Goal: Contribute content

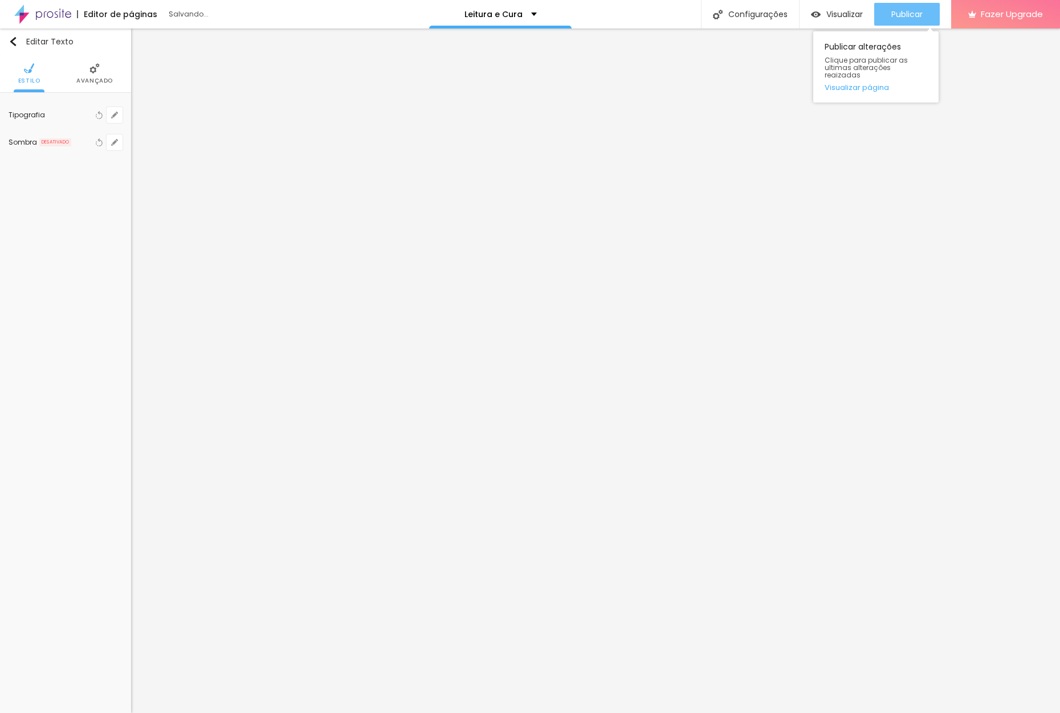
click at [910, 19] on span "Publicar" at bounding box center [906, 14] width 31 height 9
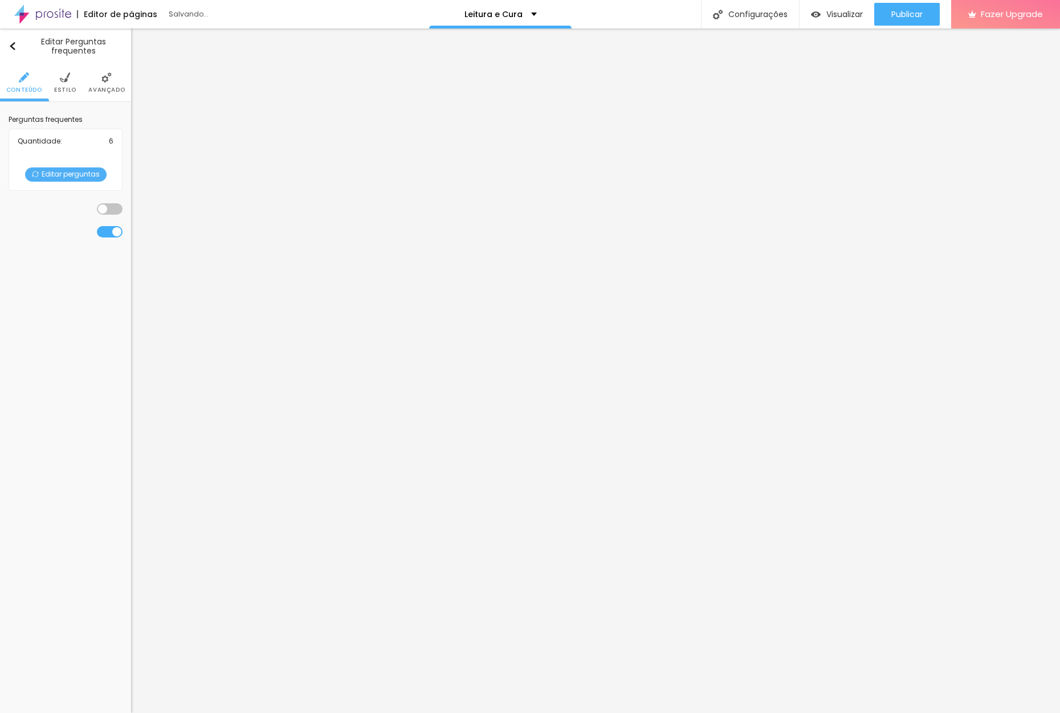
click at [60, 178] on span "Editar perguntas" at bounding box center [65, 175] width 81 height 14
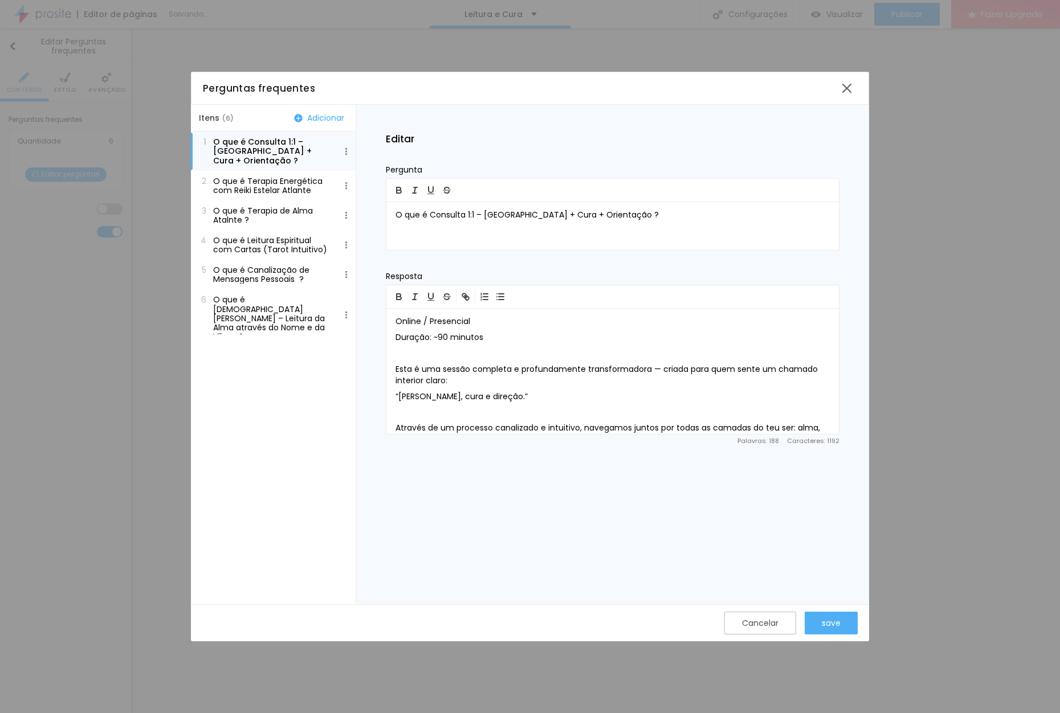
click at [329, 119] on button "Adicionar" at bounding box center [319, 118] width 57 height 10
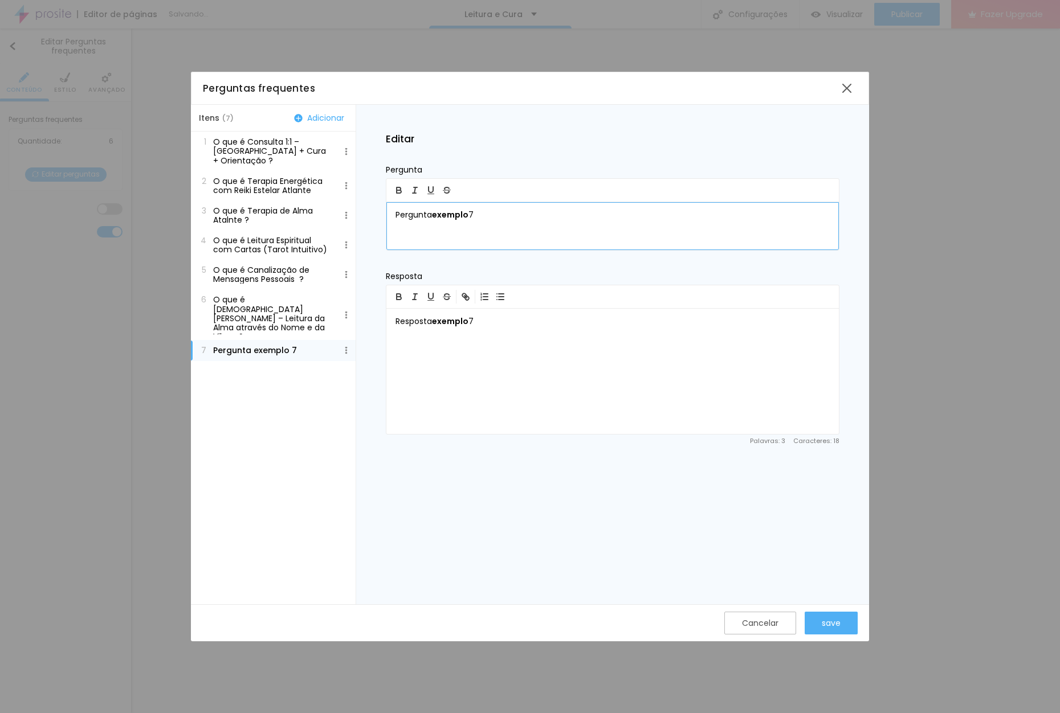
click at [494, 213] on p "Pergunta exemplo 7" at bounding box center [612, 215] width 434 height 11
click at [832, 626] on div "save" at bounding box center [831, 623] width 19 height 9
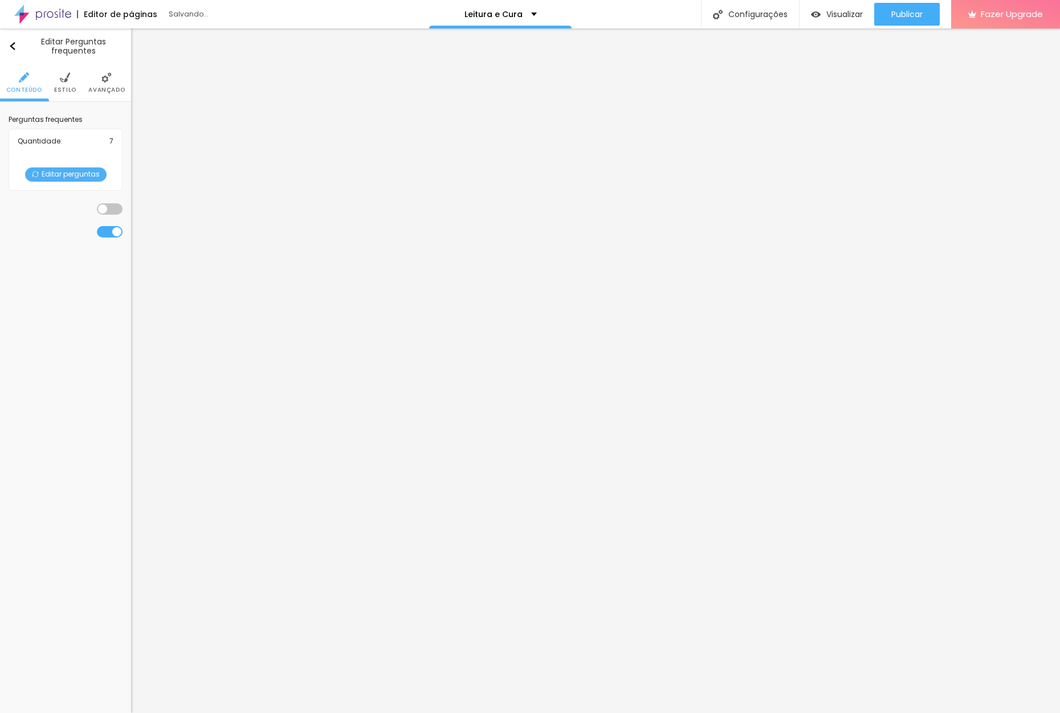
click at [66, 174] on span "Editar perguntas" at bounding box center [65, 175] width 81 height 14
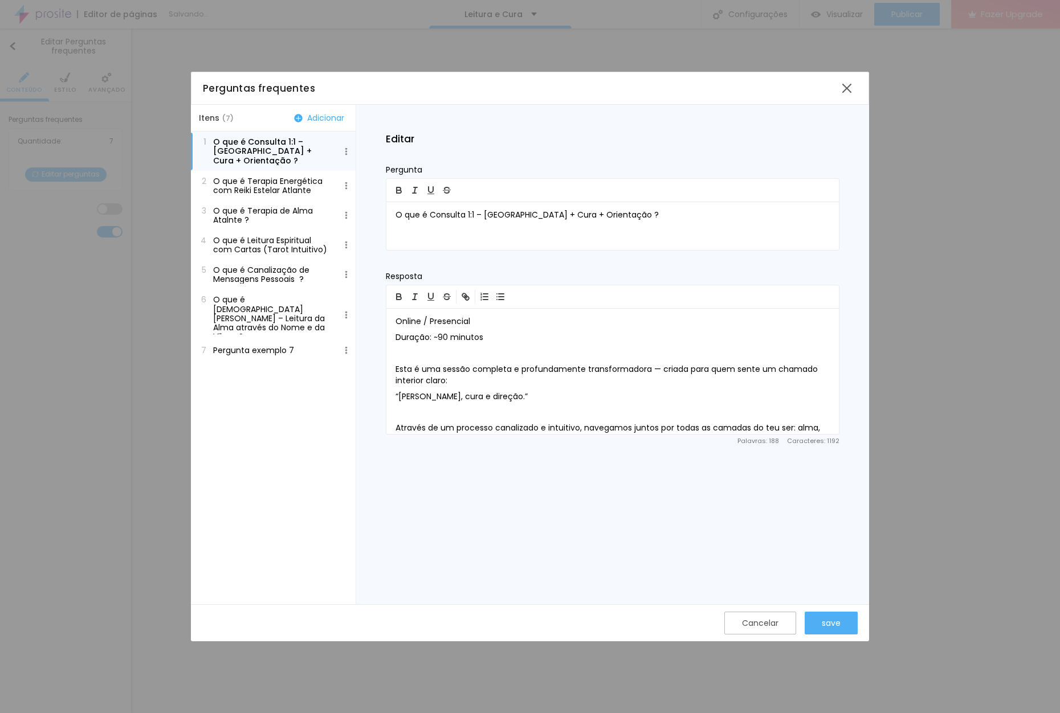
click at [272, 346] on p "Pergunta exemplo 7" at bounding box center [253, 350] width 81 height 9
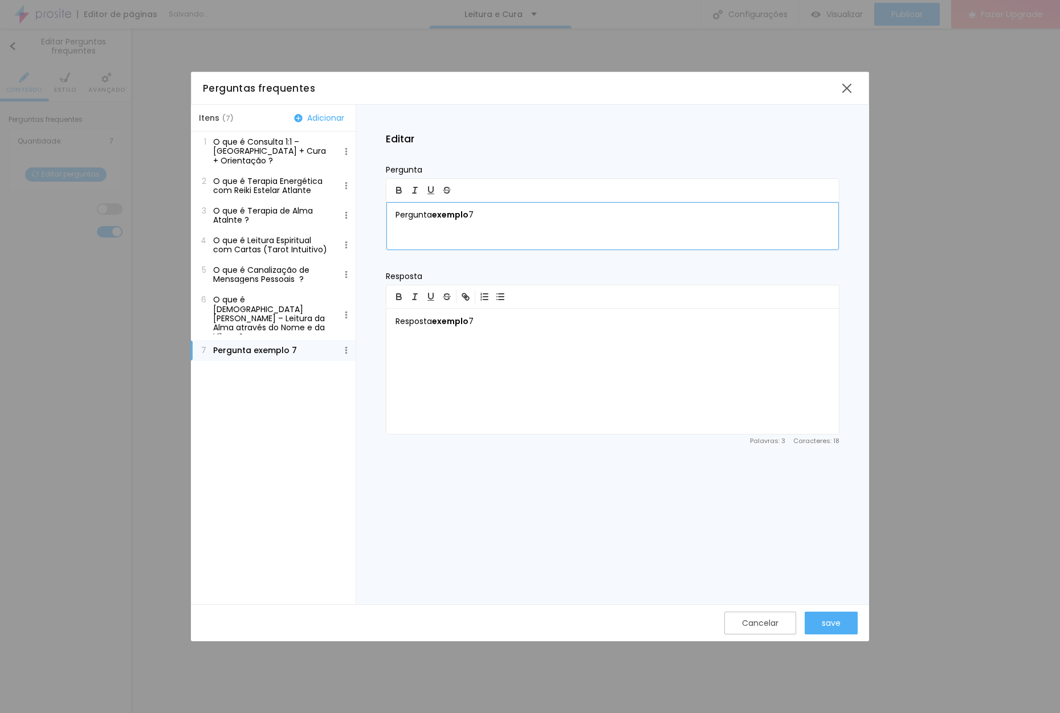
click at [527, 219] on p "Pergunta exemplo 7" at bounding box center [612, 215] width 434 height 11
click at [394, 215] on div "Terapia Atlante de Som e Frequência" at bounding box center [612, 226] width 452 height 48
click at [268, 295] on p "O que é [DEMOGRAPHIC_DATA][PERSON_NAME] – Leitura da Alma através do Nome e da …" at bounding box center [272, 314] width 119 height 39
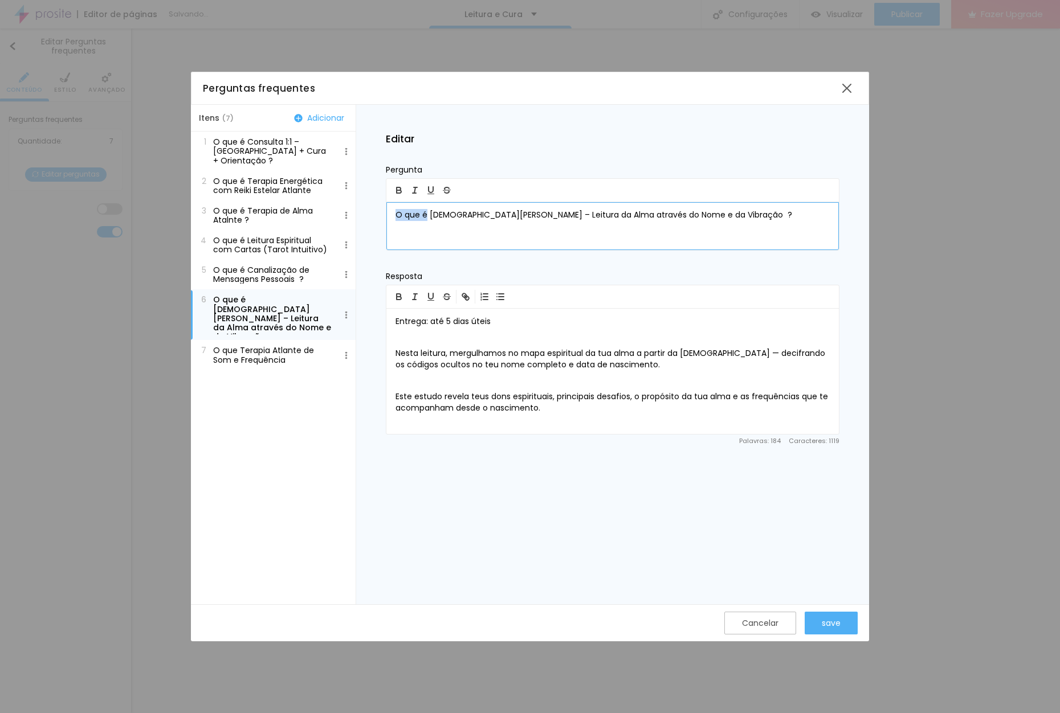
drag, startPoint x: 426, startPoint y: 216, endPoint x: 382, endPoint y: 215, distance: 43.9
click at [386, 215] on div "O que é [DEMOGRAPHIC_DATA][PERSON_NAME] – Leitura da Alma através do Nome e da …" at bounding box center [612, 226] width 452 height 48
copy p "O que é"
click at [242, 345] on button "7 O que Terapia Atlante de Som e Frequência" at bounding box center [273, 355] width 165 height 30
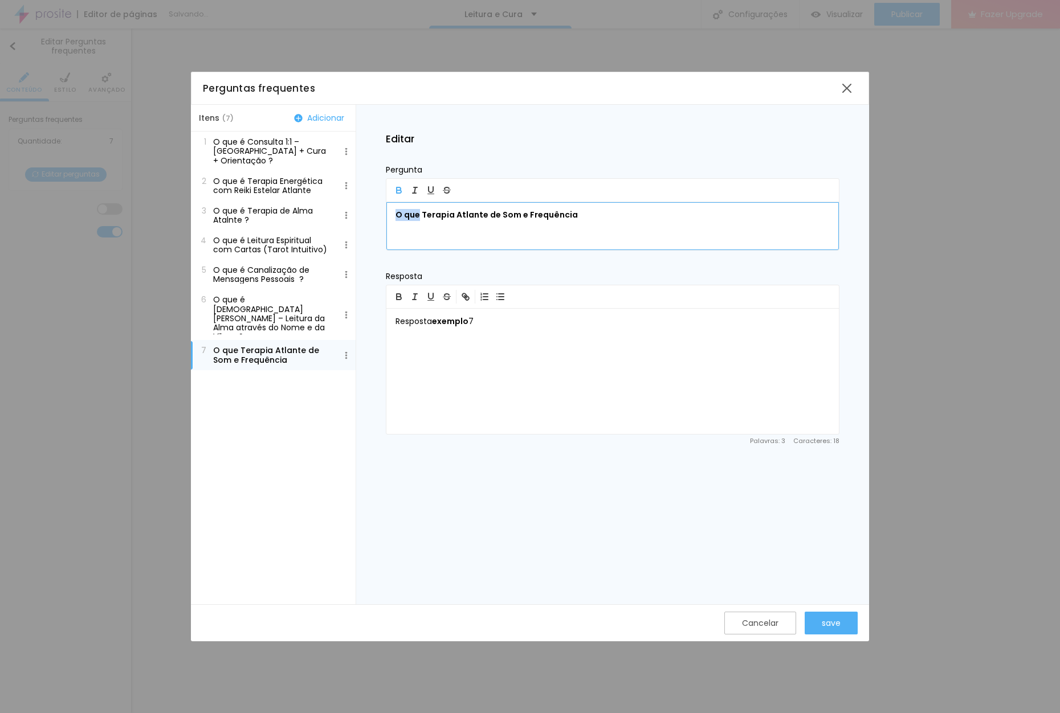
drag, startPoint x: 419, startPoint y: 216, endPoint x: 345, endPoint y: 215, distance: 73.5
click at [386, 215] on div "O que Terapia Atlante de Som e Frequência" at bounding box center [612, 226] width 452 height 48
drag, startPoint x: 579, startPoint y: 210, endPoint x: 699, endPoint y: 209, distance: 119.1
click at [699, 209] on div "O que é Terapia Atlante de Som e Frequência" at bounding box center [612, 226] width 452 height 48
click at [592, 220] on p "O que é Terapia Atlante de Som e Frequência" at bounding box center [612, 215] width 434 height 11
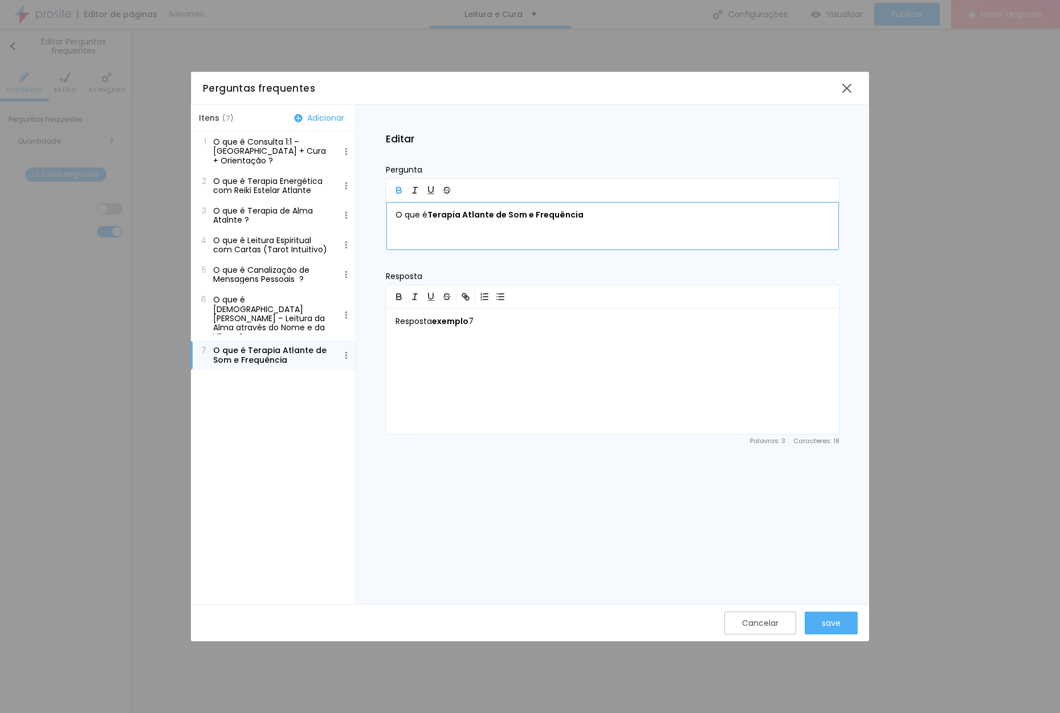
drag, startPoint x: 595, startPoint y: 215, endPoint x: 427, endPoint y: 219, distance: 168.1
click at [427, 219] on p "O que é Terapia Atlante de Som e Frequência" at bounding box center [612, 215] width 434 height 11
click at [398, 191] on icon "button" at bounding box center [399, 191] width 5 height 3
click at [599, 214] on p "O que é Terapia Atlante de Som e Frequência" at bounding box center [612, 215] width 434 height 11
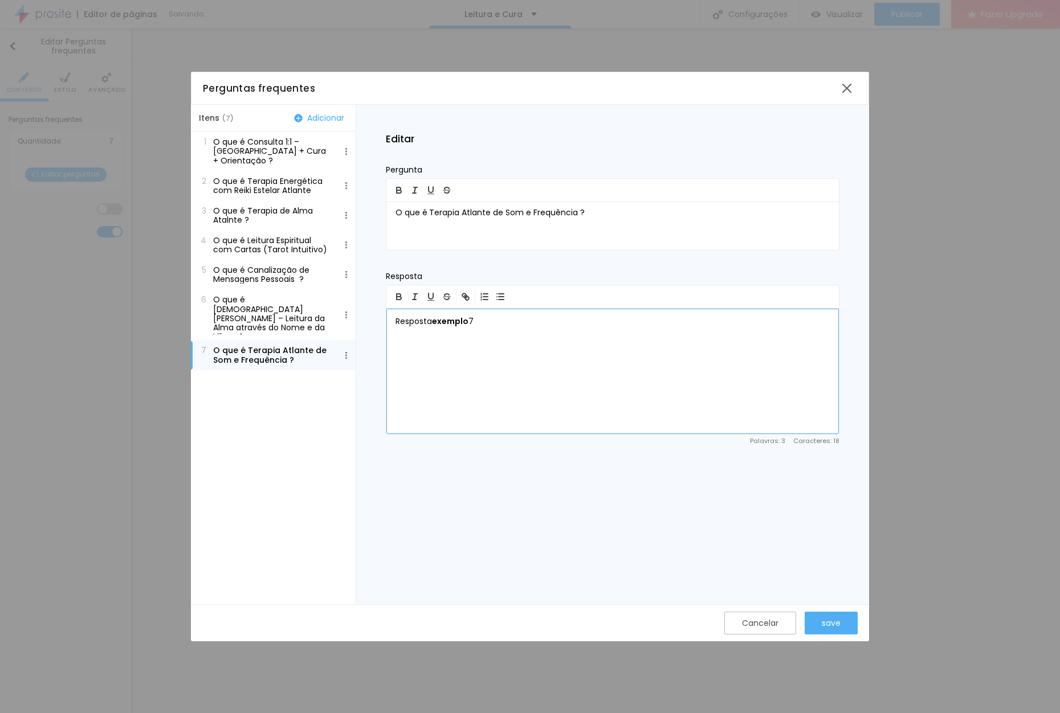
click at [554, 370] on div "Resposta exemplo 7" at bounding box center [612, 371] width 452 height 125
click at [556, 366] on div "Resposta exemplo 7" at bounding box center [612, 371] width 452 height 125
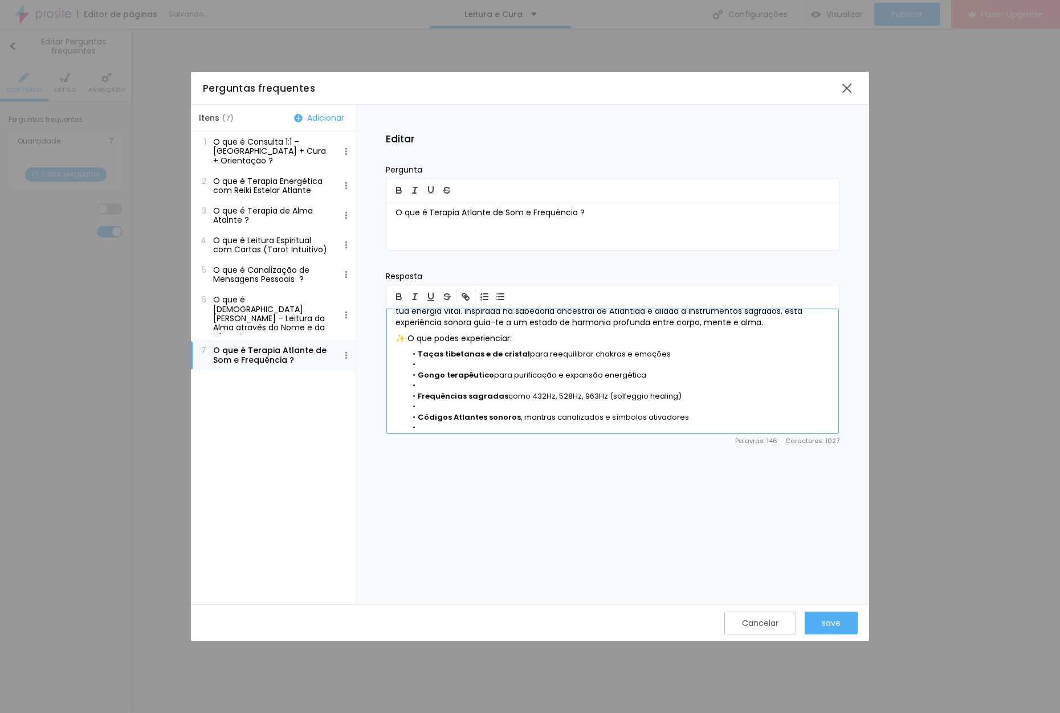
scroll to position [0, 0]
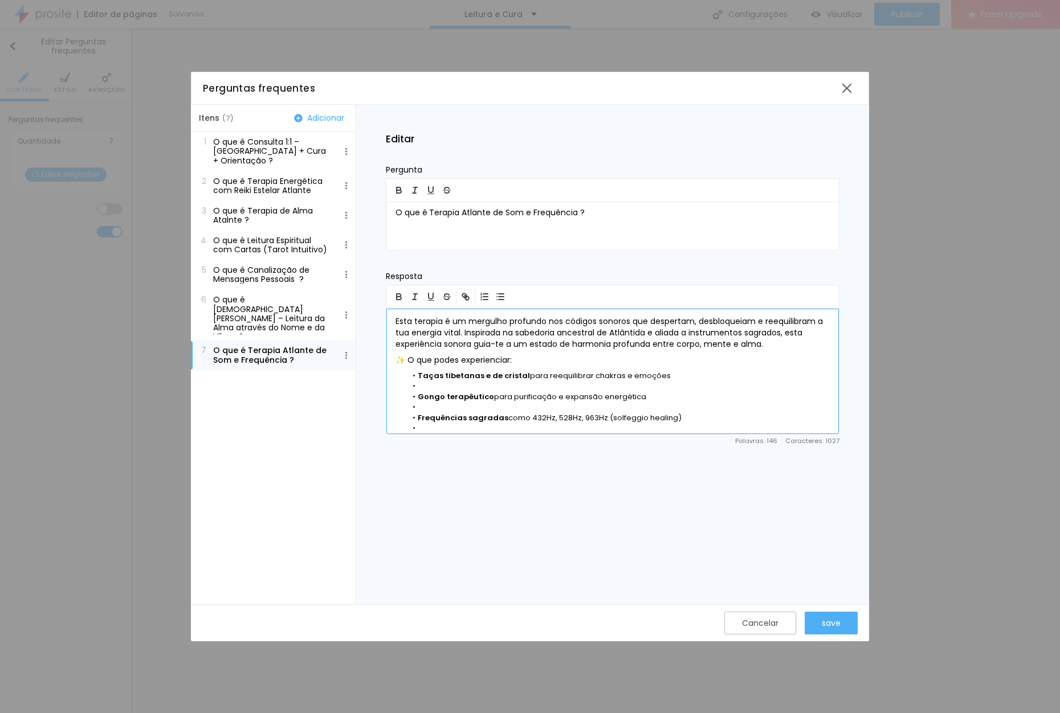
click at [410, 362] on p "✨ O que podes experienciar:" at bounding box center [612, 360] width 434 height 11
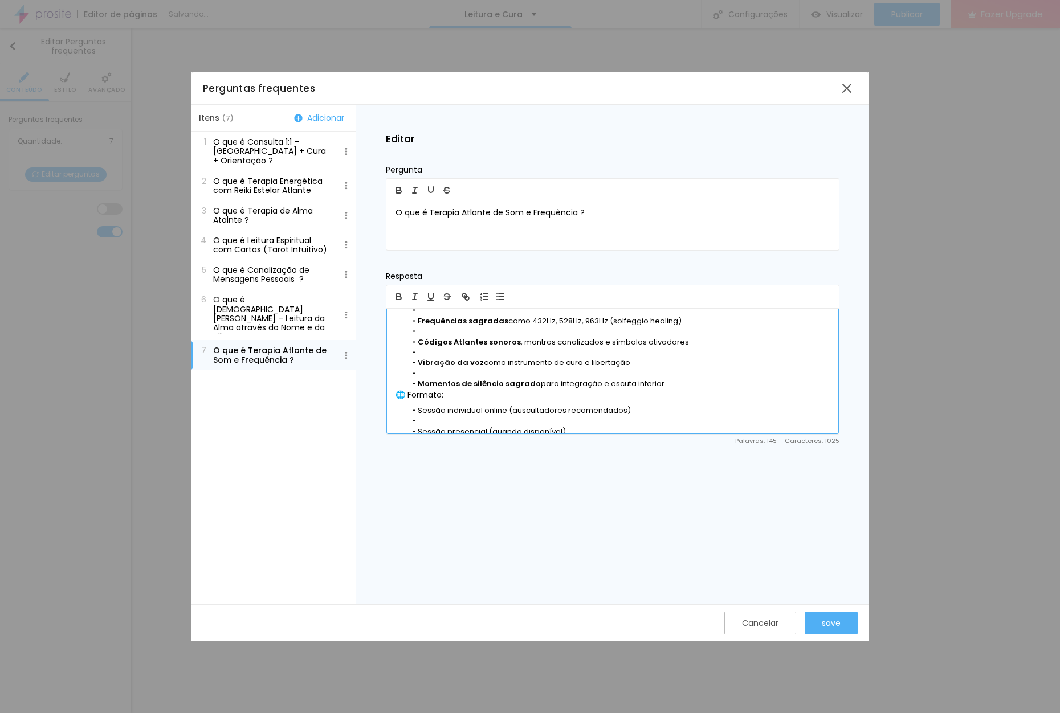
scroll to position [100, 0]
click at [410, 394] on p "🌐 Formato:" at bounding box center [612, 392] width 434 height 11
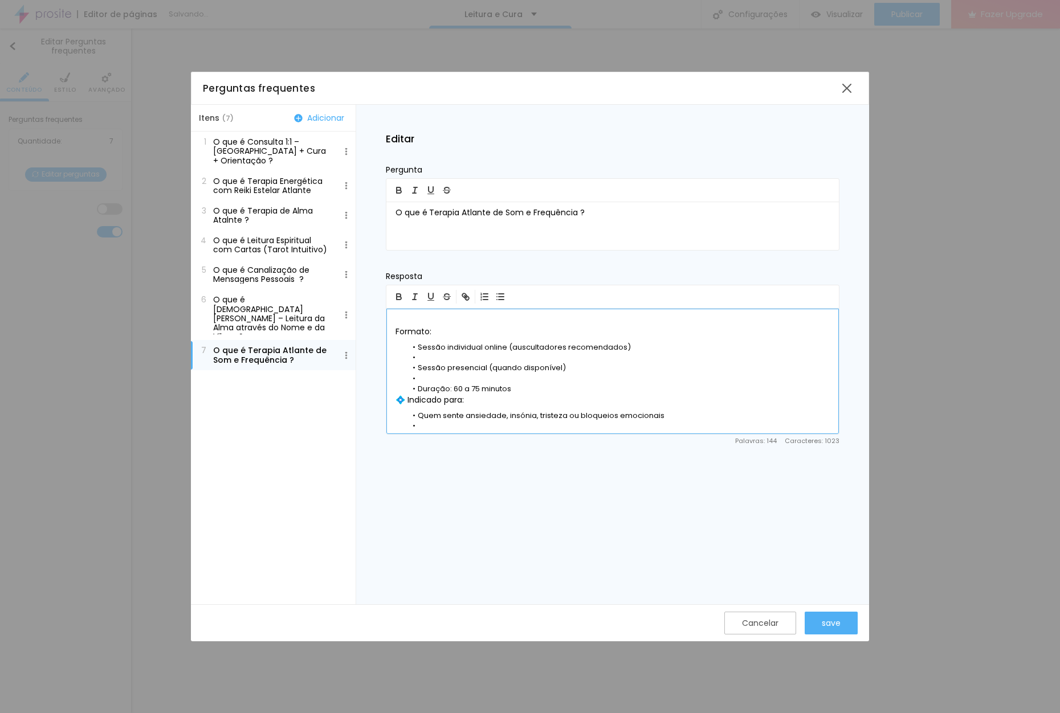
scroll to position [181, 0]
drag, startPoint x: 527, startPoint y: 389, endPoint x: 469, endPoint y: 383, distance: 58.3
click at [466, 387] on li "Duração: 60 a 75 minutos" at bounding box center [618, 384] width 423 height 10
click at [459, 386] on li "Duração: 60 min" at bounding box center [618, 384] width 423 height 10
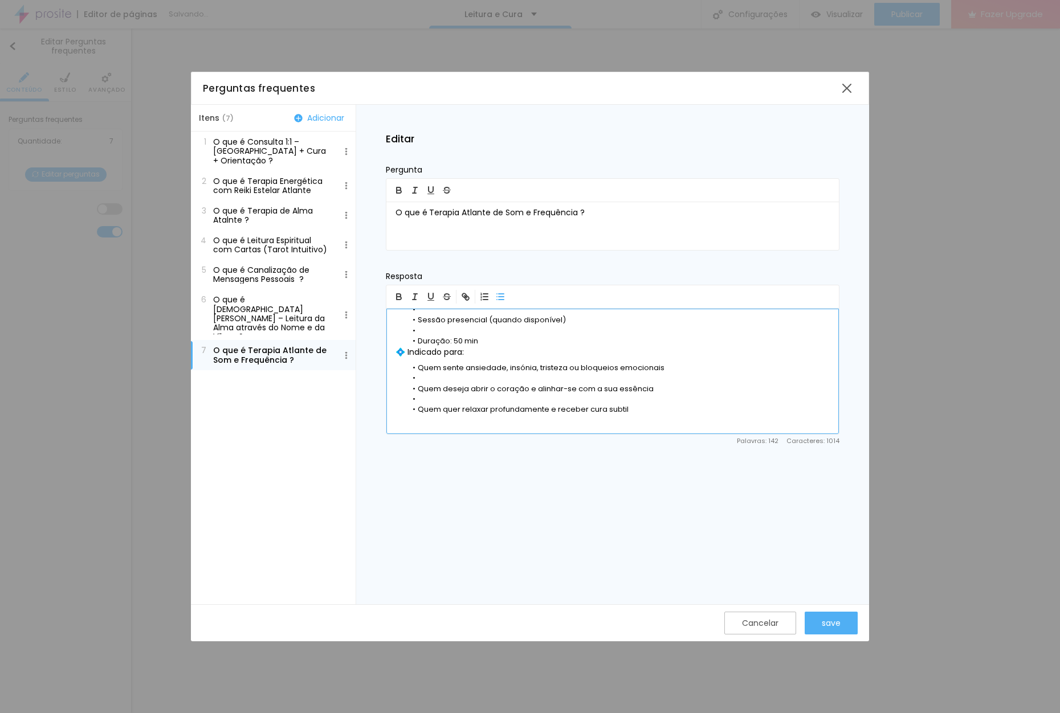
scroll to position [228, 0]
click at [407, 350] on p "💠 Indicado para:" at bounding box center [612, 347] width 434 height 11
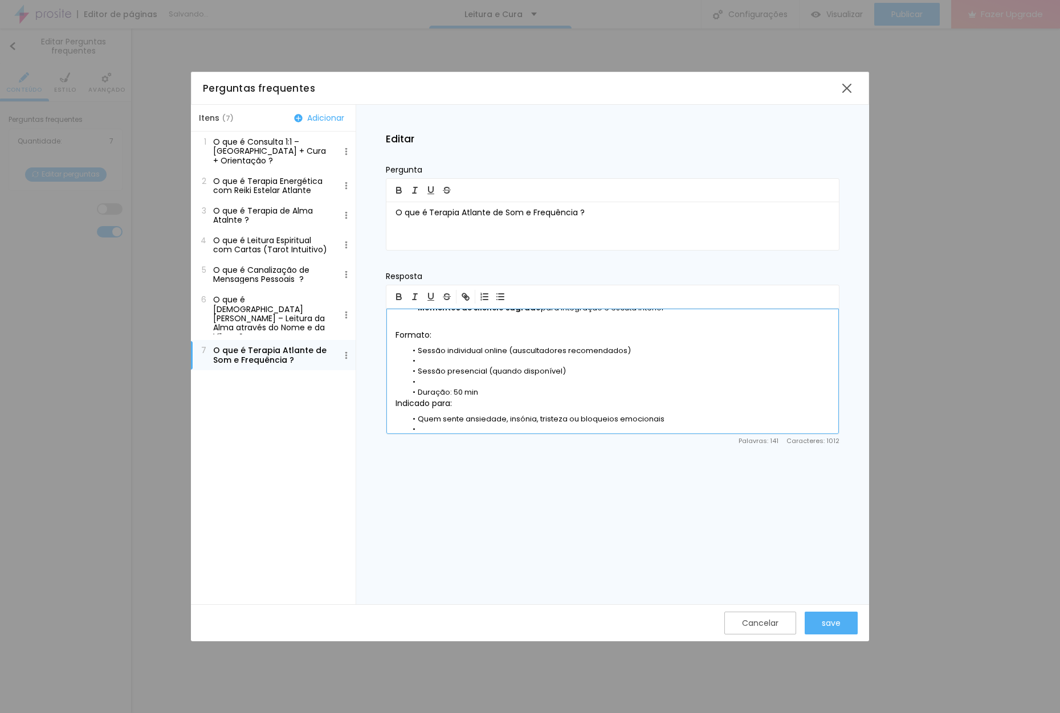
scroll to position [176, 0]
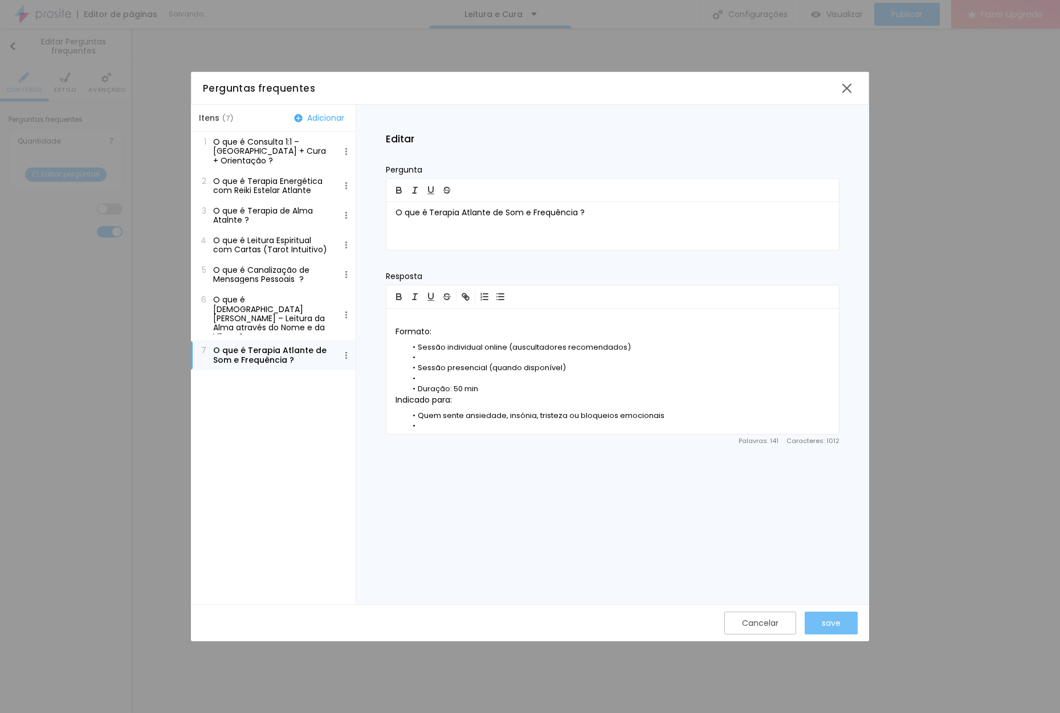
click at [832, 624] on div "save" at bounding box center [831, 623] width 19 height 9
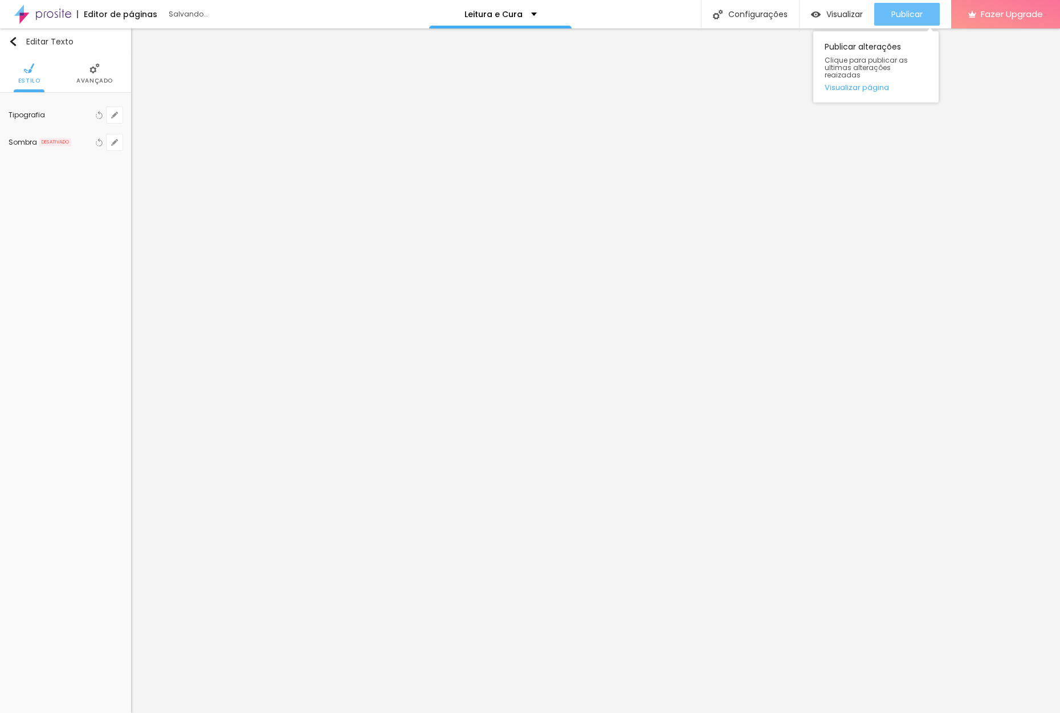
click at [909, 16] on span "Publicar" at bounding box center [906, 14] width 31 height 9
